Goal: Find specific page/section: Find specific page/section

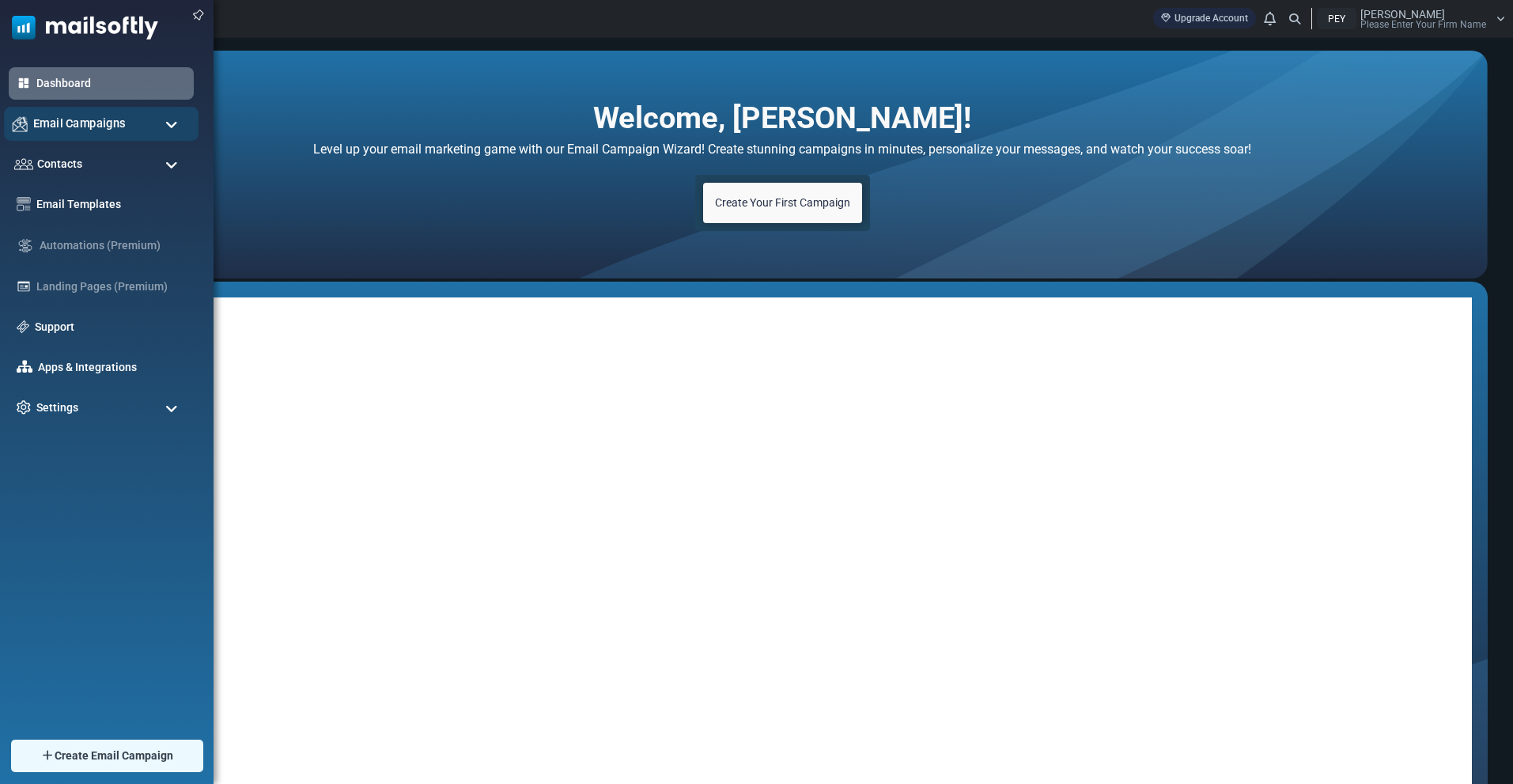
click at [26, 121] on img at bounding box center [20, 123] width 15 height 15
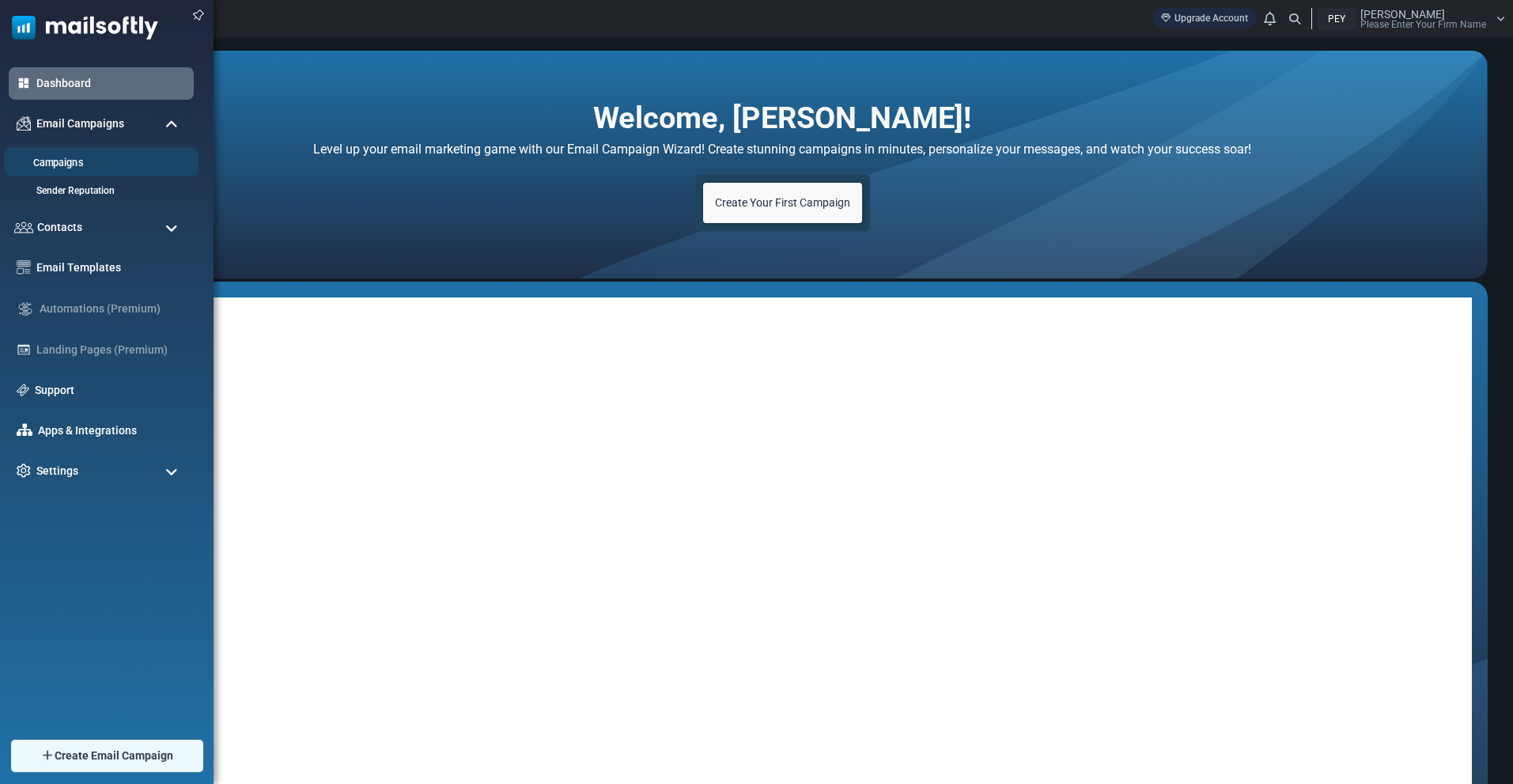
click at [38, 162] on link "Campaigns" at bounding box center [98, 163] width 189 height 15
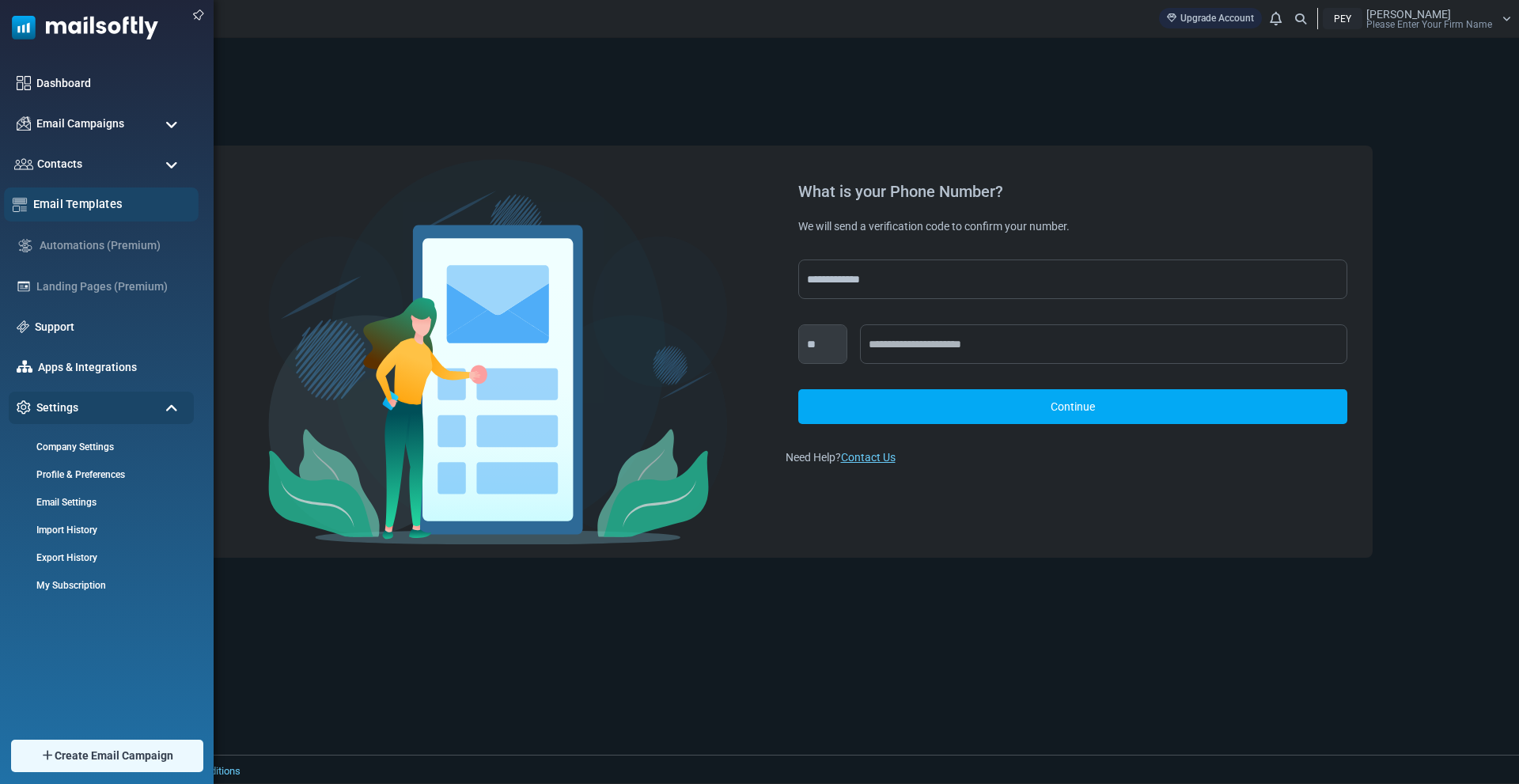
click at [78, 204] on link "Email Templates" at bounding box center [112, 204] width 157 height 18
